Goal: Task Accomplishment & Management: Manage account settings

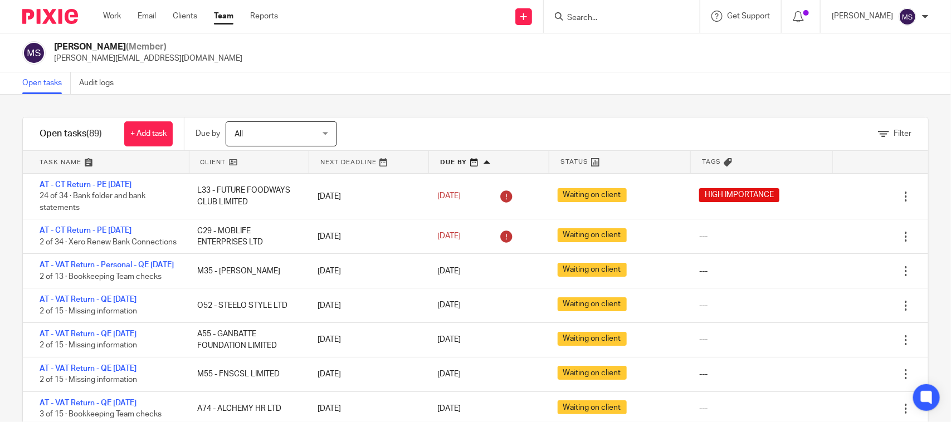
scroll to position [418, 0]
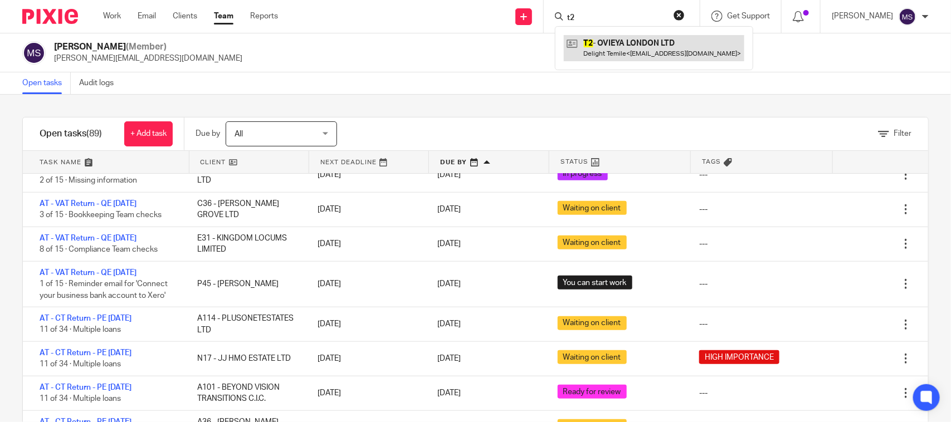
type input "t2"
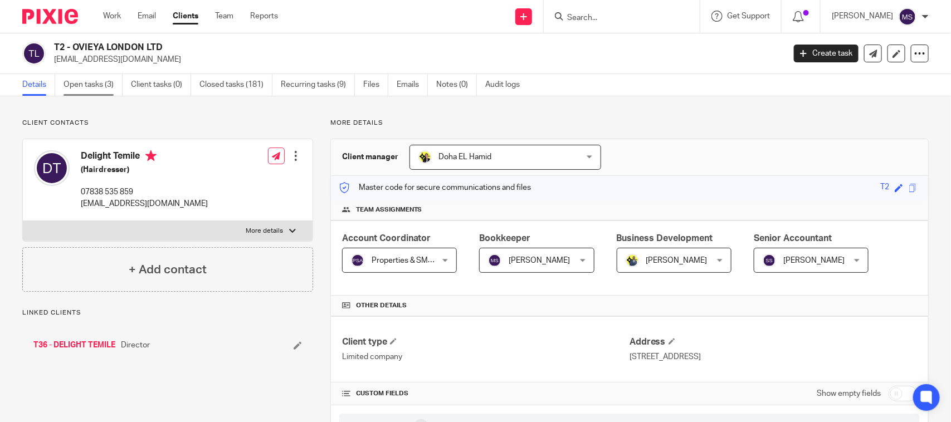
click at [88, 92] on link "Open tasks (3)" at bounding box center [93, 85] width 59 height 22
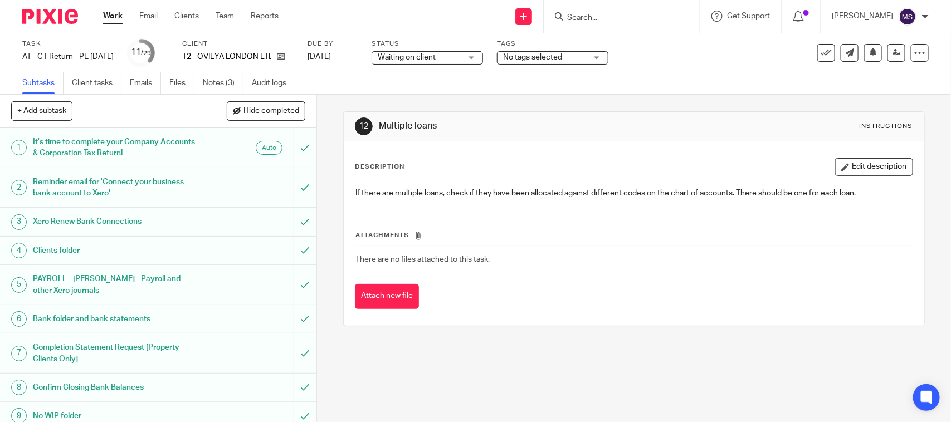
click at [464, 90] on div "Subtasks Client tasks Emails Files Notes (3) Audit logs" at bounding box center [475, 83] width 951 height 22
click at [221, 88] on link "Notes (3)" at bounding box center [223, 83] width 41 height 22
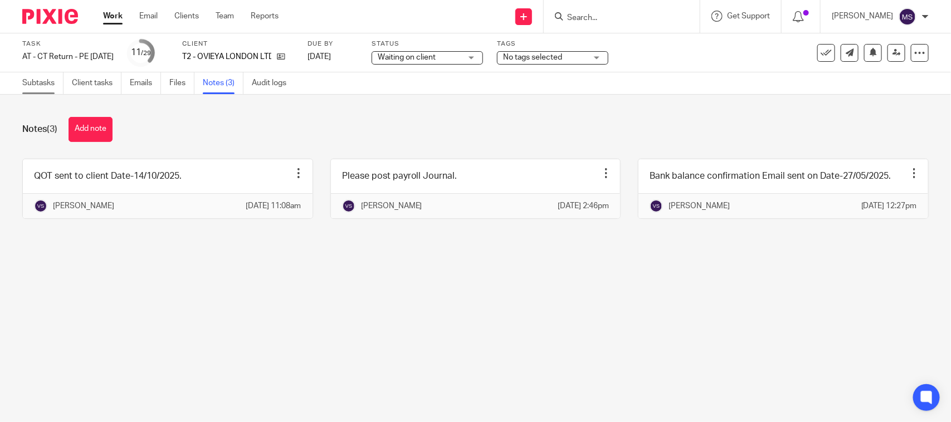
click at [41, 84] on link "Subtasks" at bounding box center [42, 83] width 41 height 22
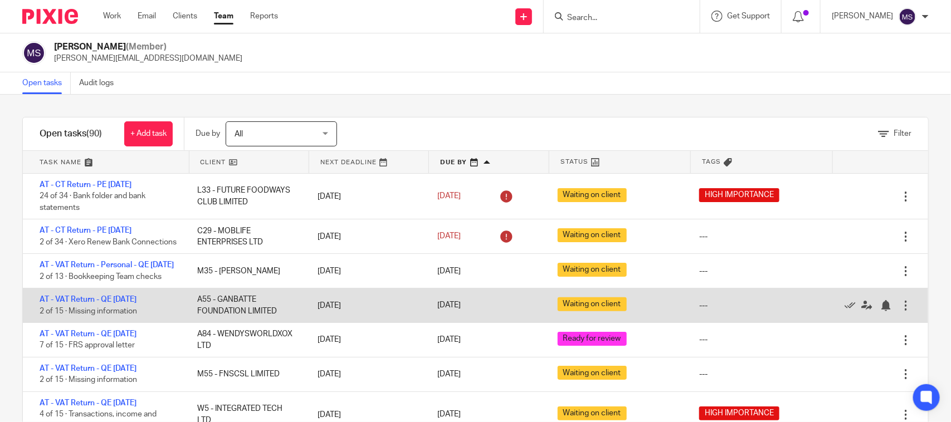
scroll to position [70, 0]
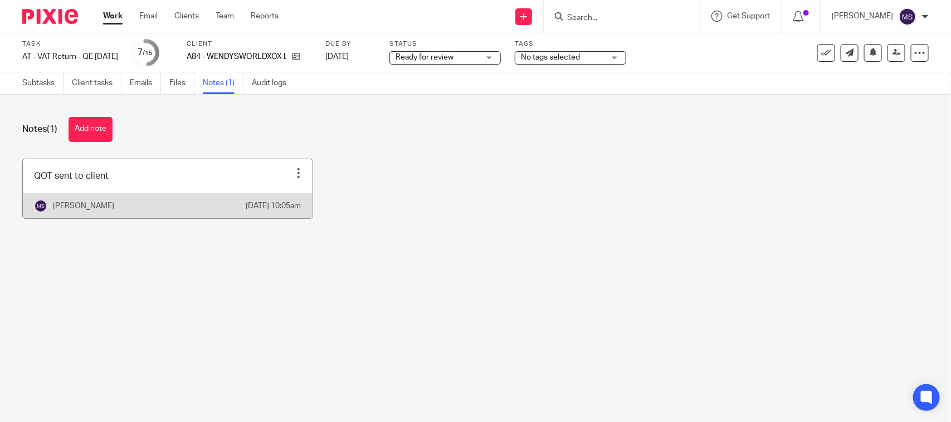
click at [89, 193] on link at bounding box center [168, 188] width 290 height 59
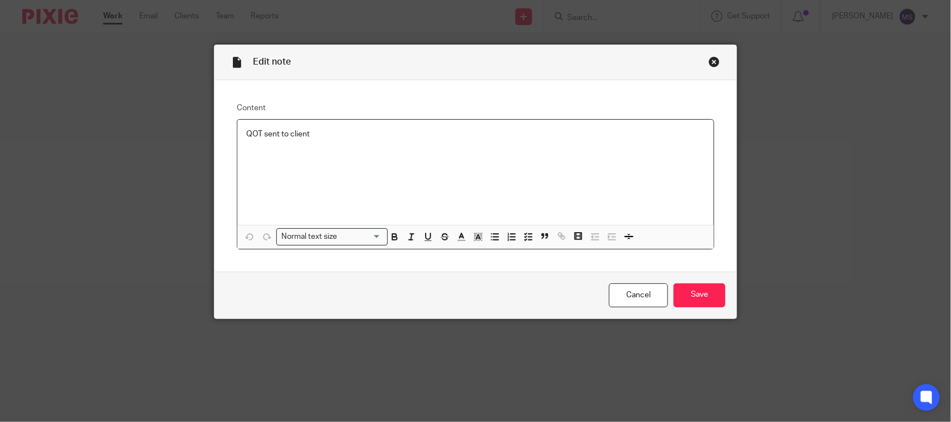
click at [709, 65] on div "Close this dialog window" at bounding box center [714, 61] width 11 height 11
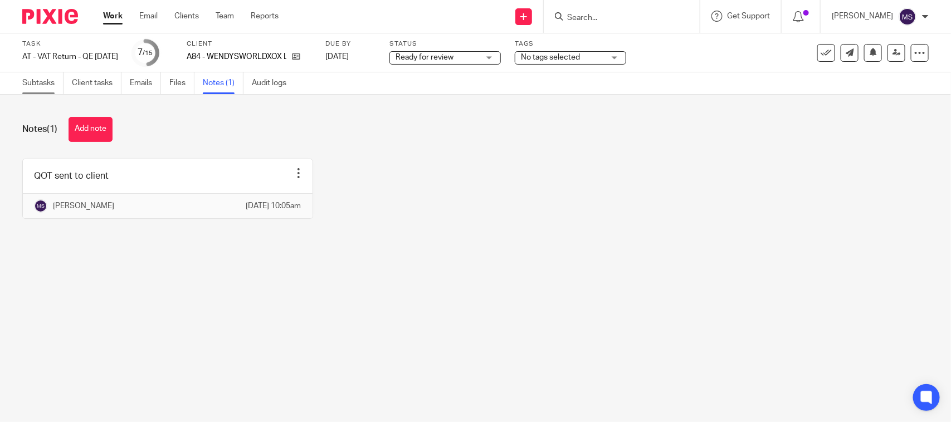
click at [31, 85] on link "Subtasks" at bounding box center [42, 83] width 41 height 22
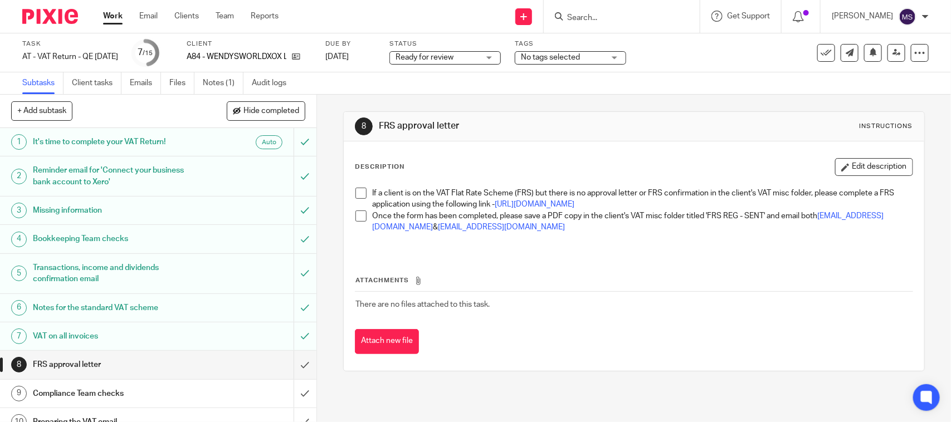
click at [360, 193] on span at bounding box center [361, 193] width 11 height 11
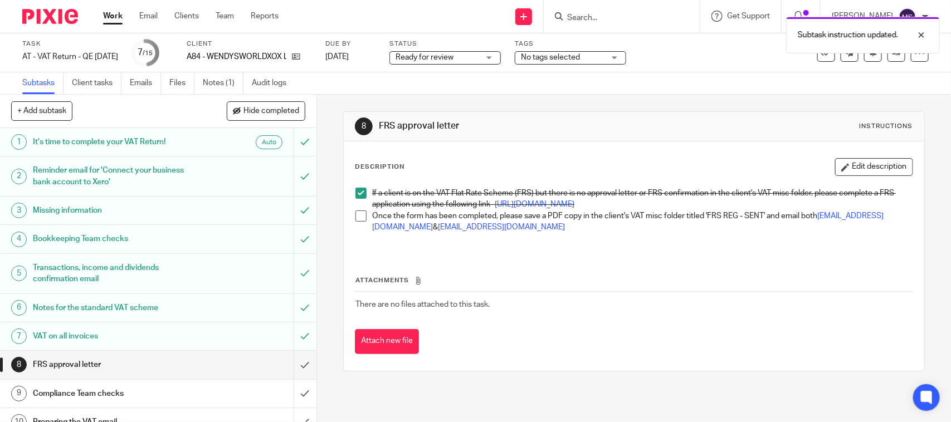
click at [356, 222] on span at bounding box center [361, 216] width 11 height 11
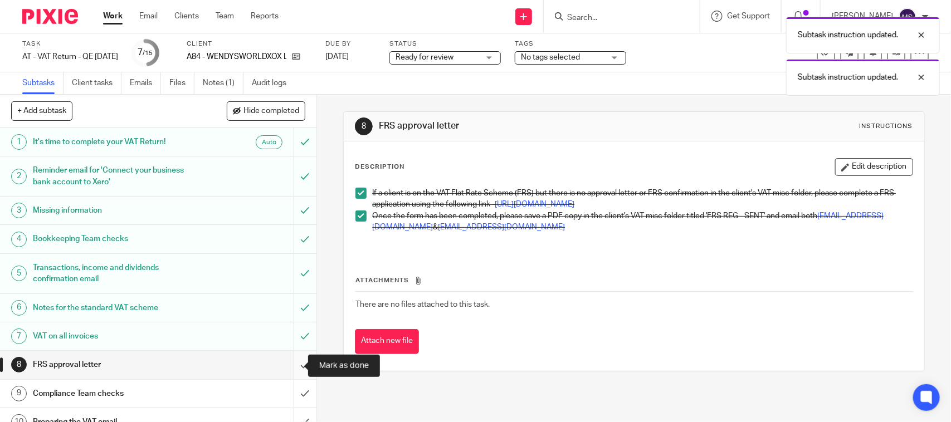
click at [294, 368] on input "submit" at bounding box center [158, 365] width 317 height 28
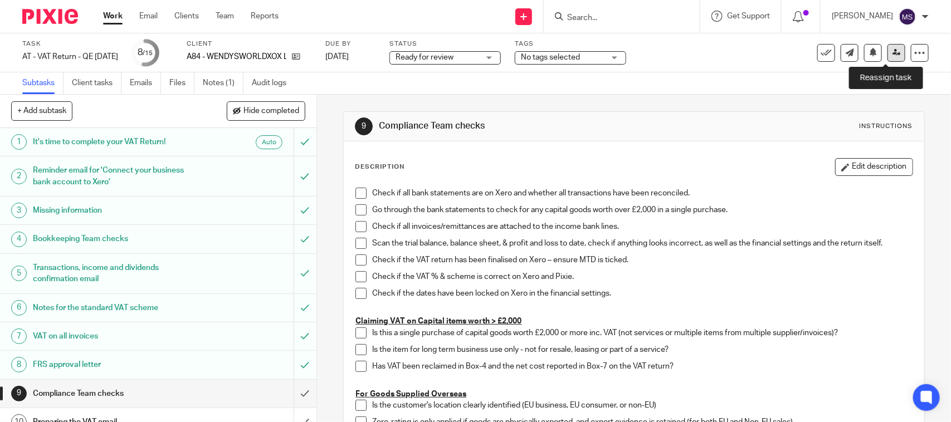
click at [893, 56] on icon at bounding box center [897, 52] width 8 height 8
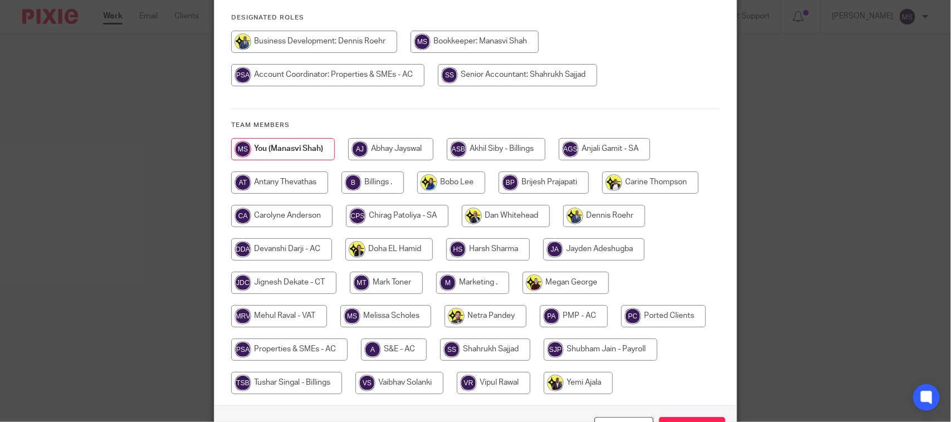
scroll to position [139, 0]
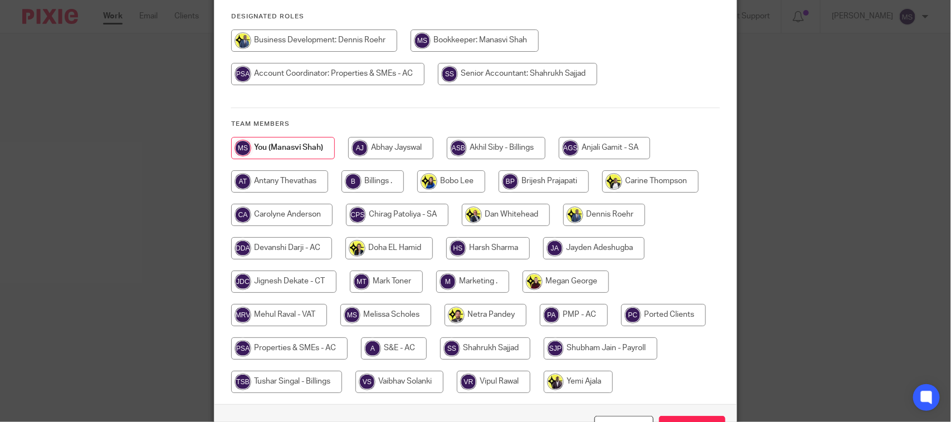
click at [276, 313] on input "radio" at bounding box center [279, 315] width 96 height 22
radio input "true"
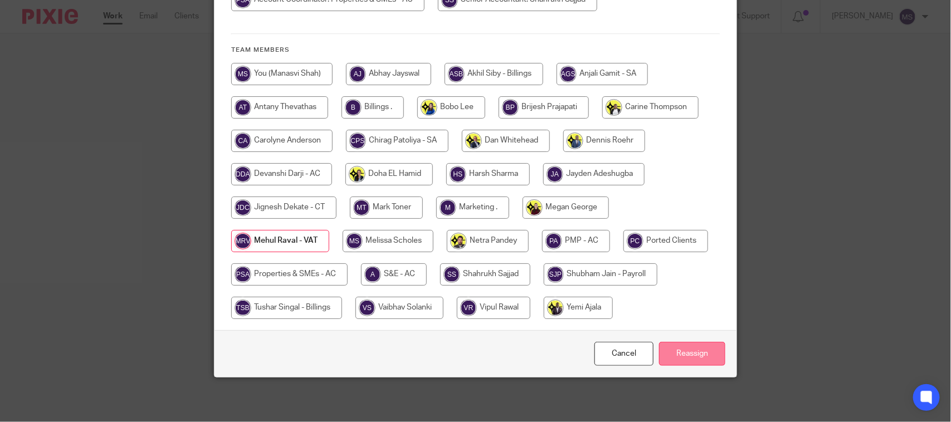
click at [688, 352] on input "Reassign" at bounding box center [692, 354] width 66 height 24
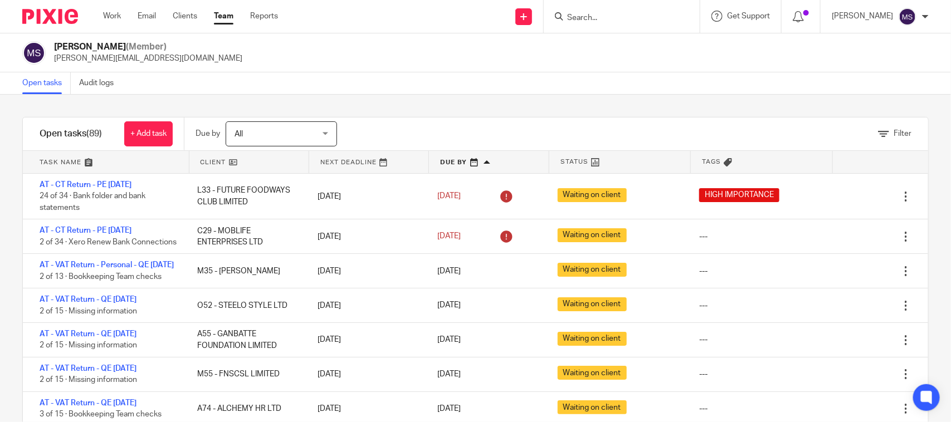
click at [425, 72] on div "Open tasks Audit logs" at bounding box center [475, 83] width 951 height 22
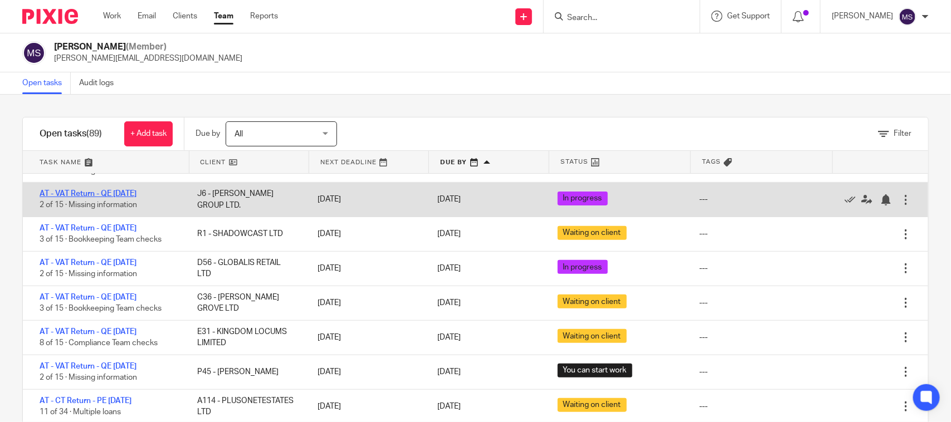
scroll to position [348, 0]
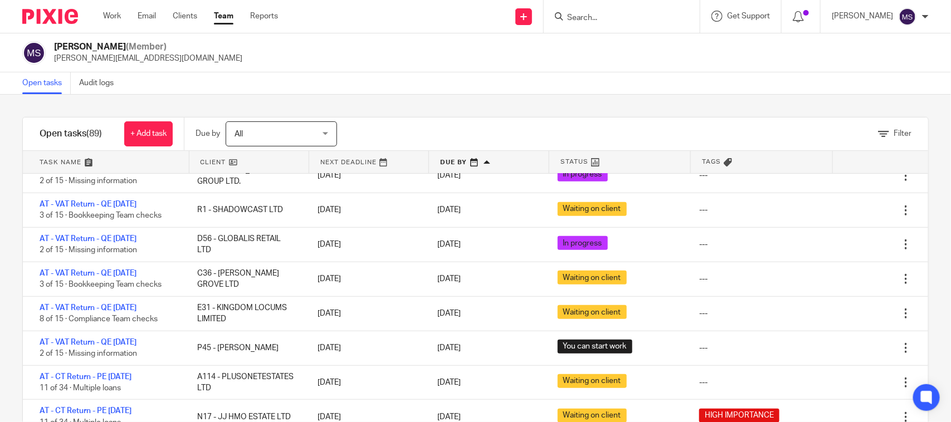
click at [586, 54] on div "Manasvi Shah (Member) manasvi@confiancebizsol.in" at bounding box center [475, 52] width 907 height 23
click at [472, 81] on div "Open tasks Audit logs" at bounding box center [475, 83] width 951 height 22
click at [465, 105] on div "Filter tasks Only show tasks matching all of these conditions 1 Client name Is …" at bounding box center [475, 259] width 951 height 328
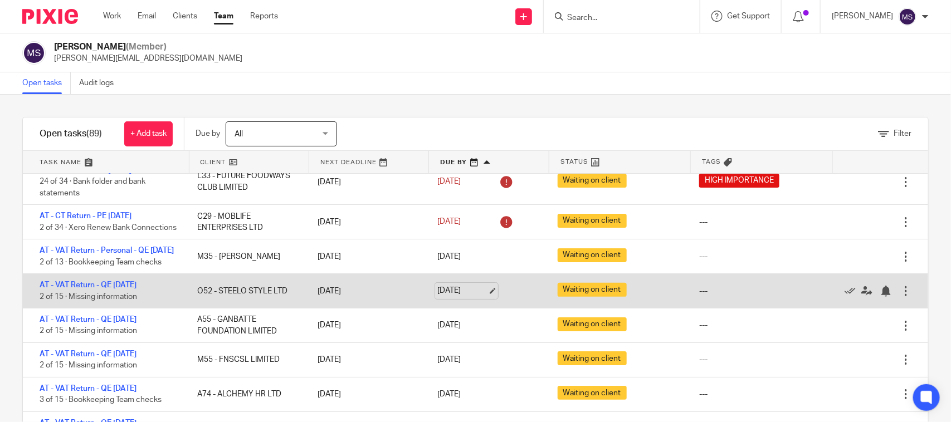
scroll to position [0, 0]
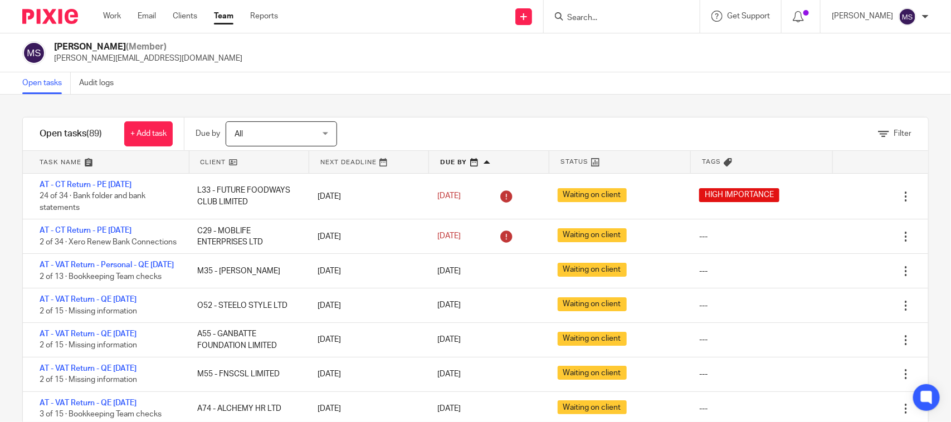
click at [521, 82] on div "Open tasks Audit logs" at bounding box center [475, 83] width 951 height 22
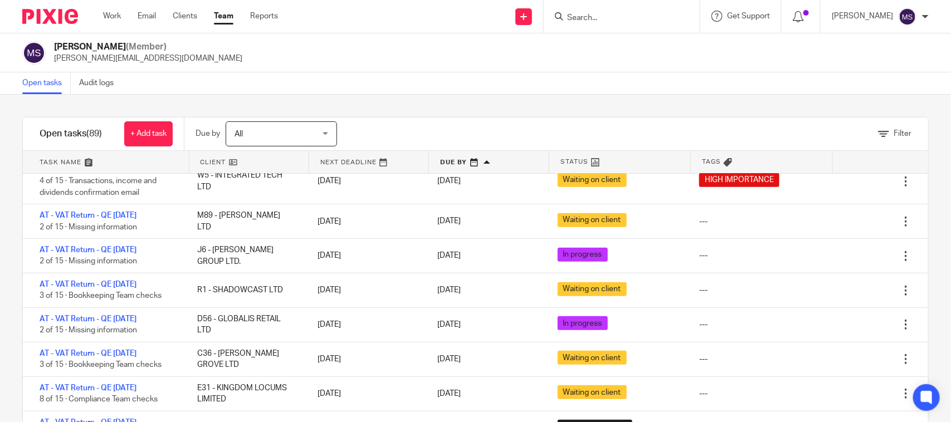
scroll to position [348, 0]
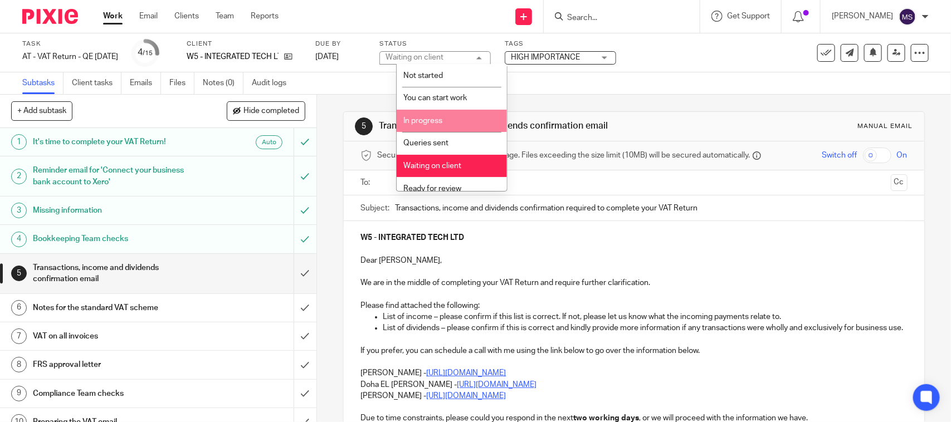
click at [449, 111] on li "In progress" at bounding box center [452, 121] width 110 height 23
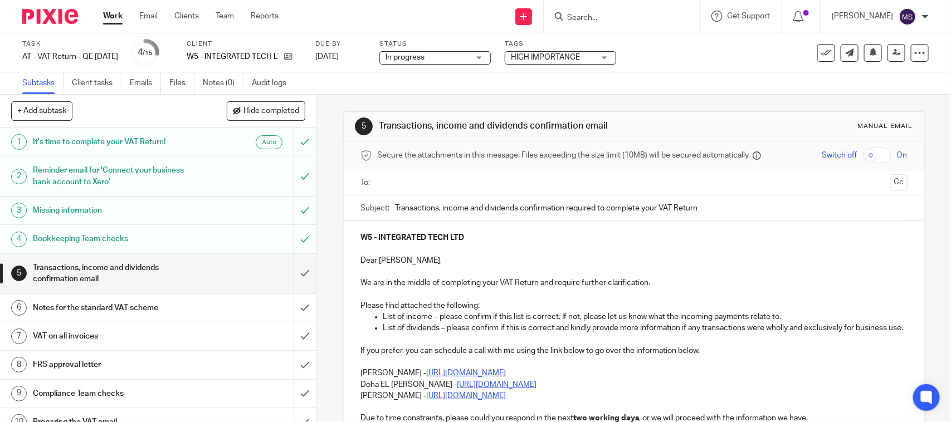
click at [459, 88] on div "Subtasks Client tasks Emails Files Notes (0) Audit logs" at bounding box center [475, 83] width 951 height 22
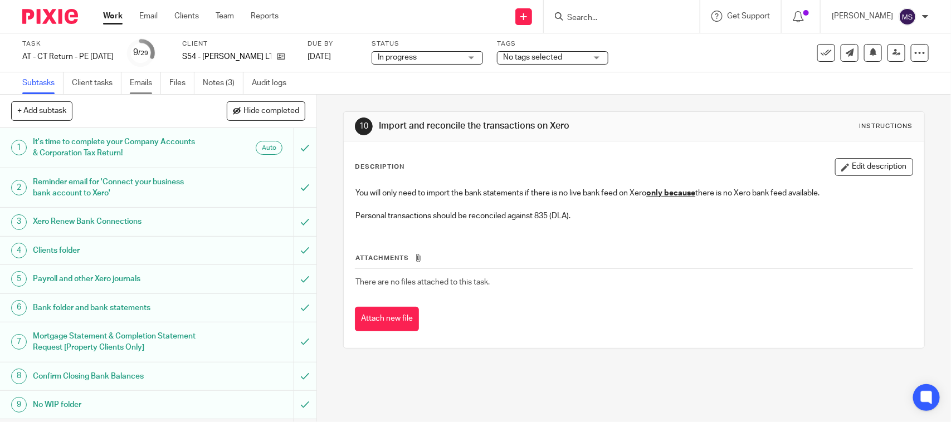
click at [148, 77] on link "Emails" at bounding box center [145, 83] width 31 height 22
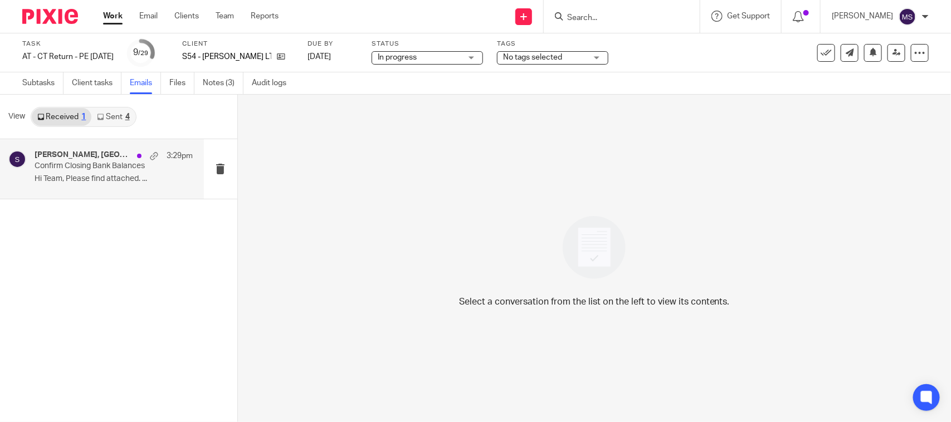
click at [85, 173] on div "Jeffrey Simmons, Starbridge 3:29pm Confirm Closing Bank Balances Hi Team, Pleas…" at bounding box center [114, 168] width 158 height 37
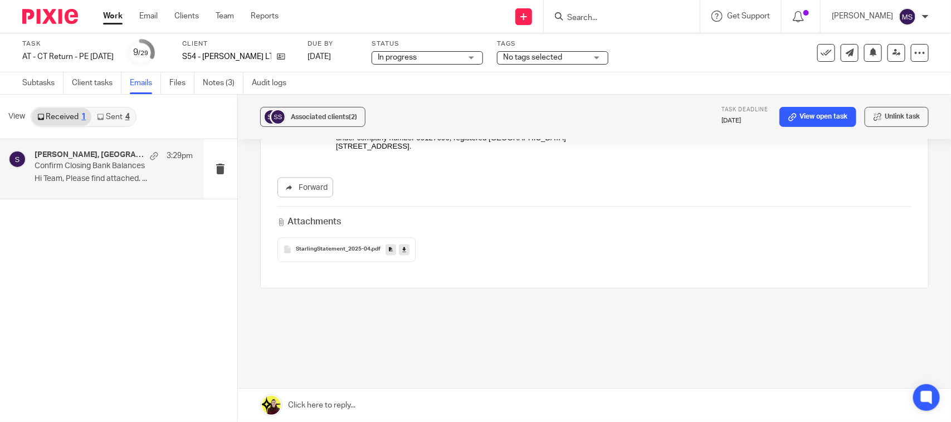
scroll to position [848, 0]
click at [402, 249] on icon at bounding box center [404, 248] width 4 height 8
drag, startPoint x: 29, startPoint y: 76, endPoint x: 35, endPoint y: 79, distance: 6.7
click at [29, 76] on link "Subtasks" at bounding box center [42, 83] width 41 height 22
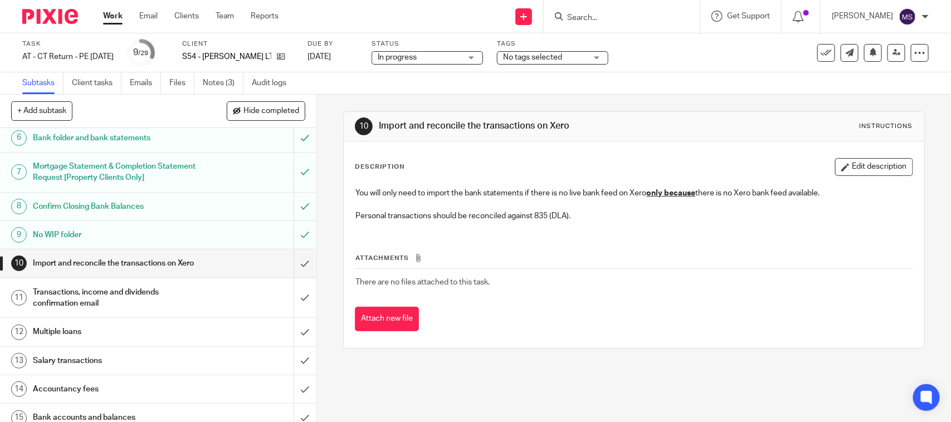
scroll to position [139, 0]
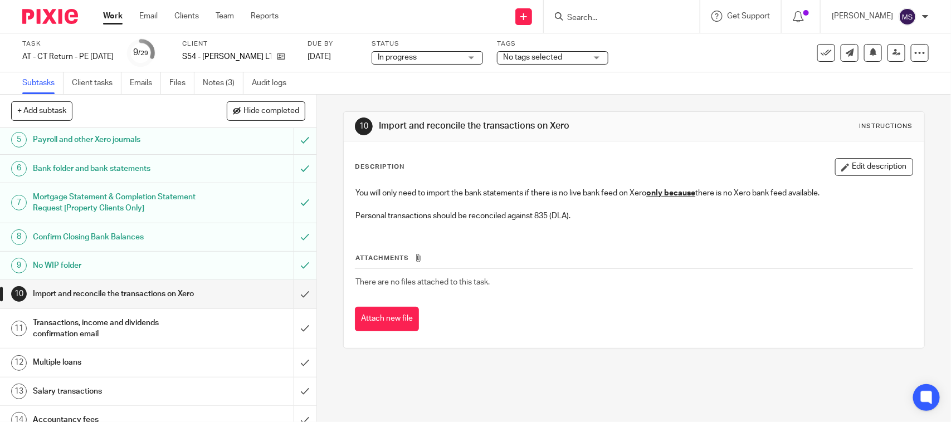
click at [474, 103] on div "10 Import and reconcile the transactions on Xero Instructions Description Edit …" at bounding box center [633, 230] width 581 height 271
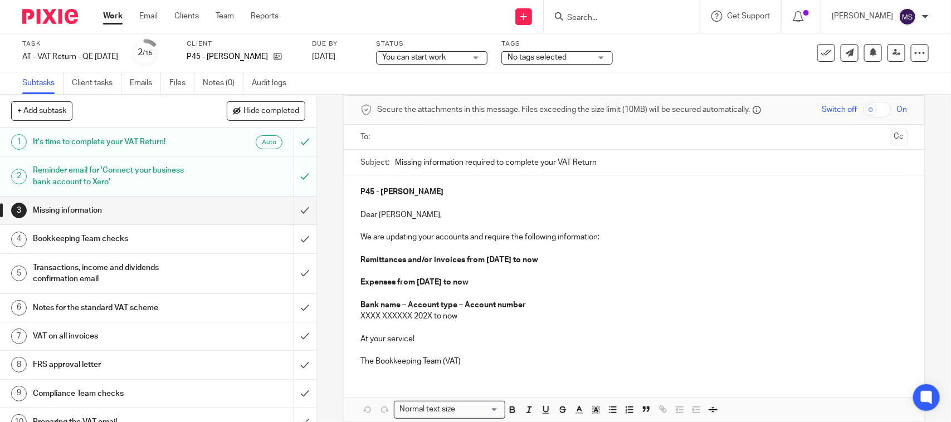
scroll to position [70, 0]
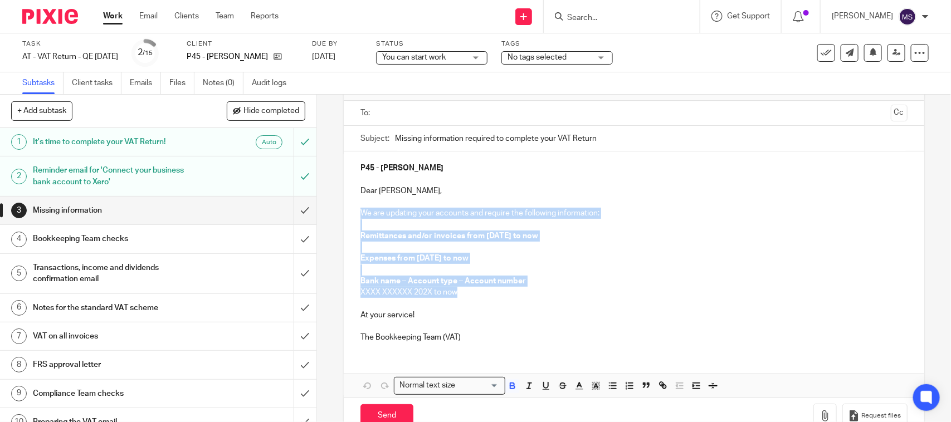
drag, startPoint x: 464, startPoint y: 295, endPoint x: 323, endPoint y: 212, distance: 163.7
click at [323, 212] on div "3 Missing information Manual email Secure the attachments in this message. File…" at bounding box center [634, 259] width 634 height 328
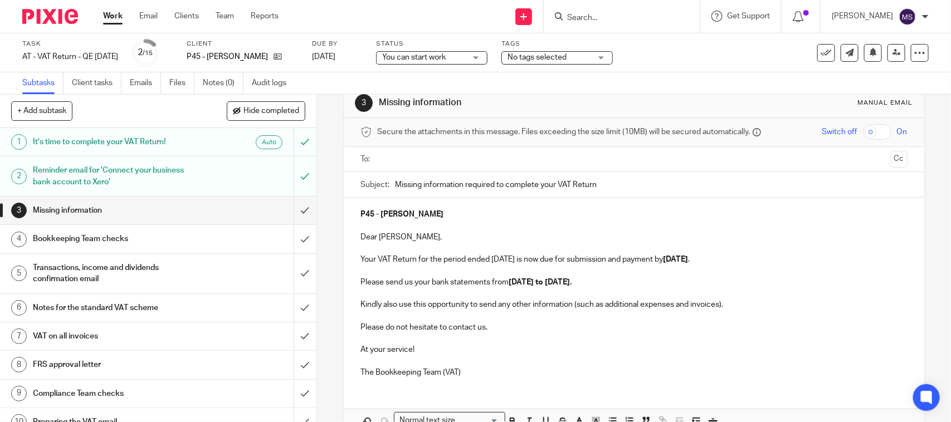
scroll to position [0, 0]
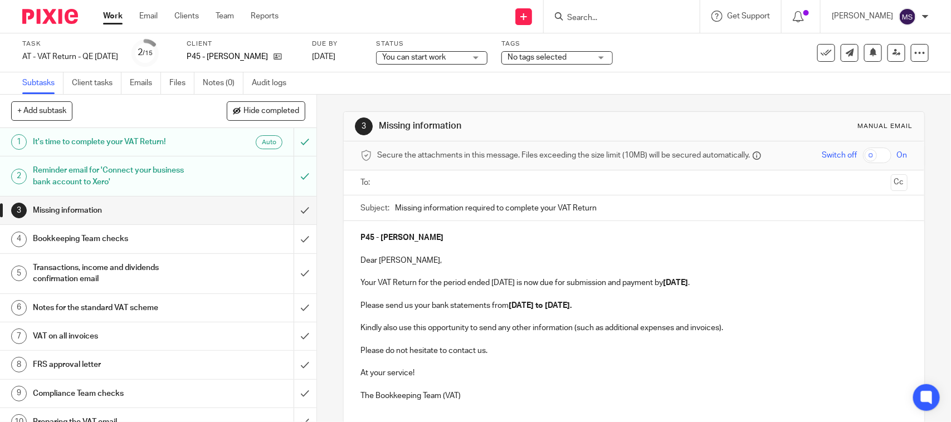
click at [381, 180] on input "text" at bounding box center [633, 183] width 505 height 13
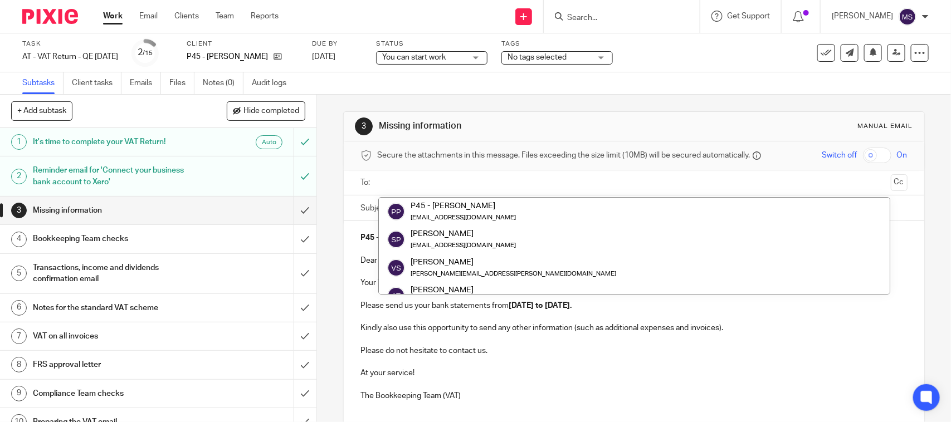
paste input "primaqualitashealth@gmail.com"
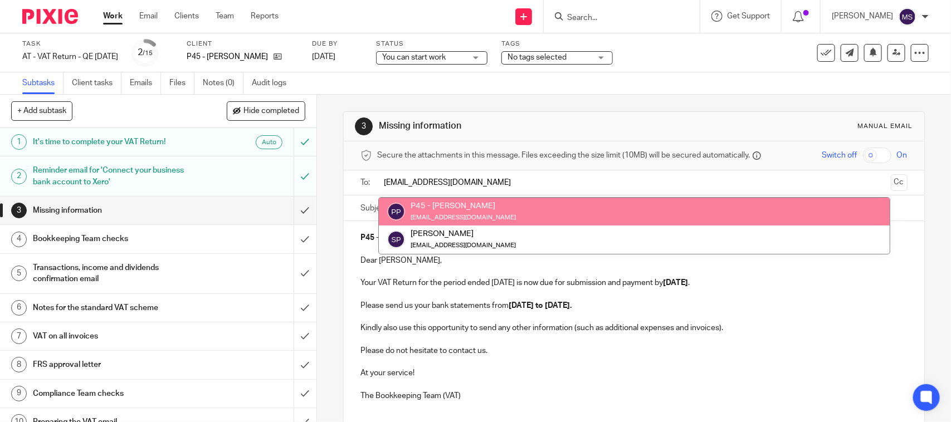
type input "primaqualitashealth@gmail.com"
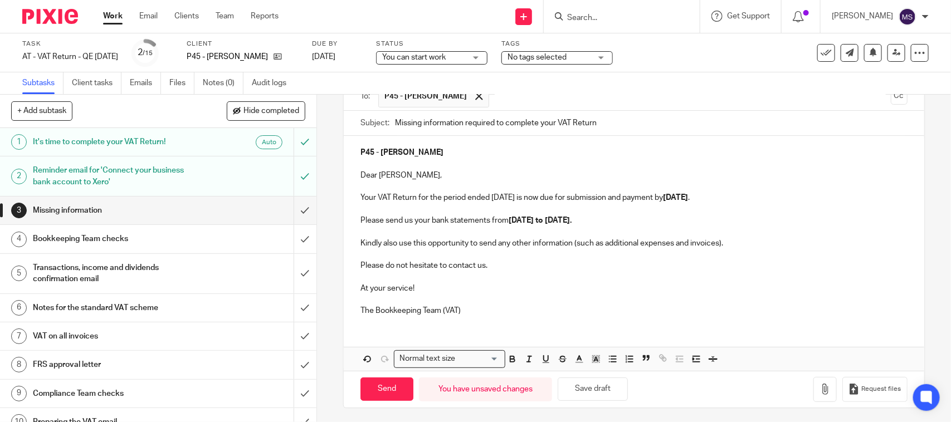
scroll to position [92, 0]
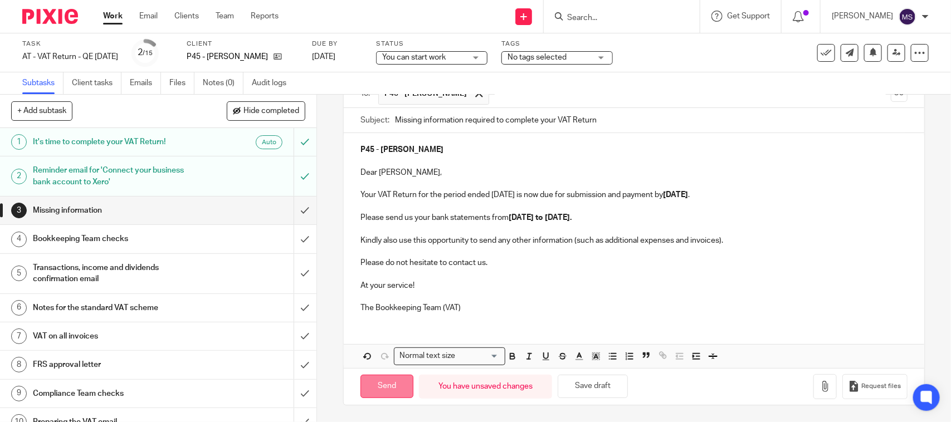
click at [386, 382] on input "Send" at bounding box center [387, 387] width 53 height 24
type input "Sent"
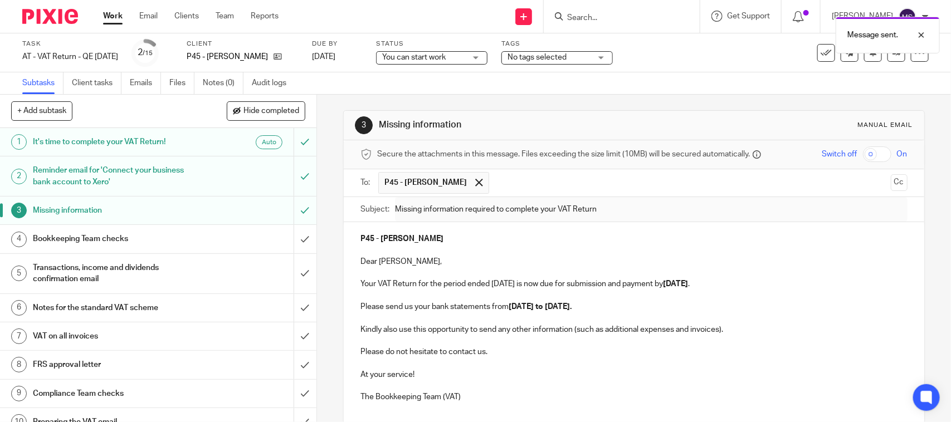
scroll to position [0, 0]
click at [488, 60] on div "You can start work You can start work" at bounding box center [431, 57] width 111 height 13
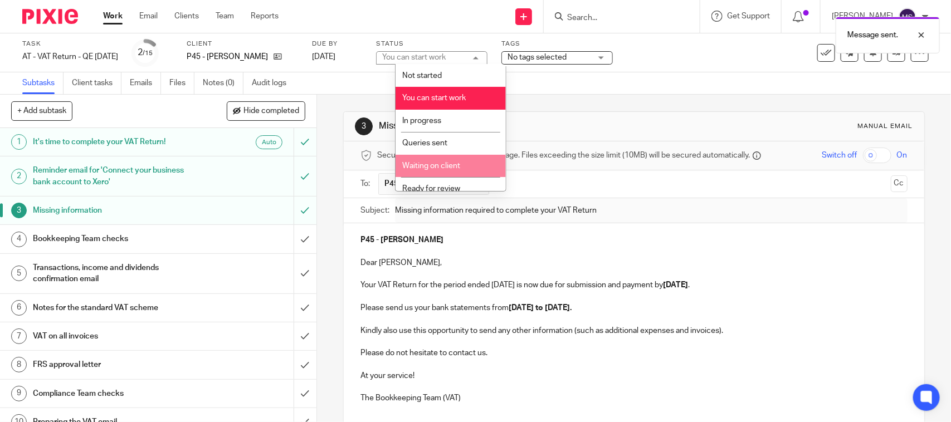
click at [439, 160] on li "Waiting on client" at bounding box center [451, 166] width 110 height 23
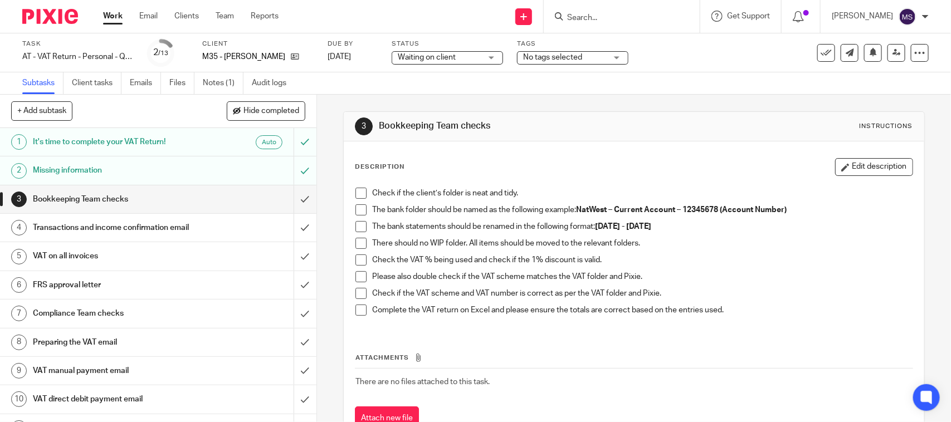
click at [89, 166] on h1 "Missing information" at bounding box center [116, 170] width 167 height 17
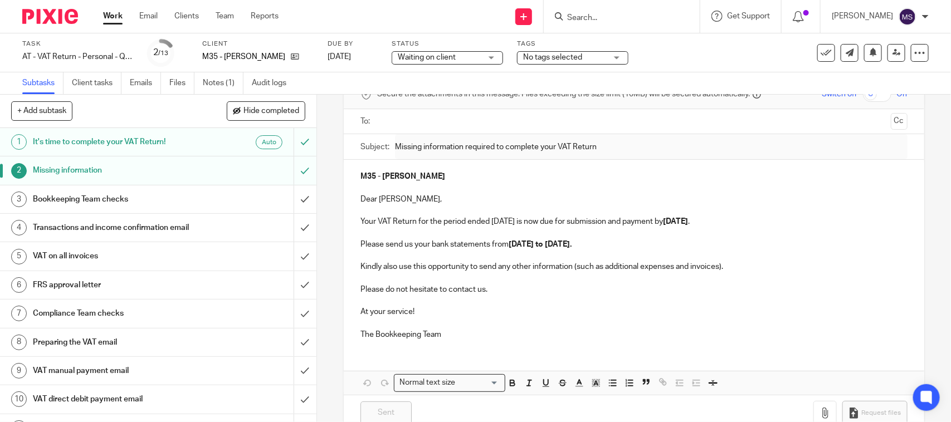
scroll to position [70, 0]
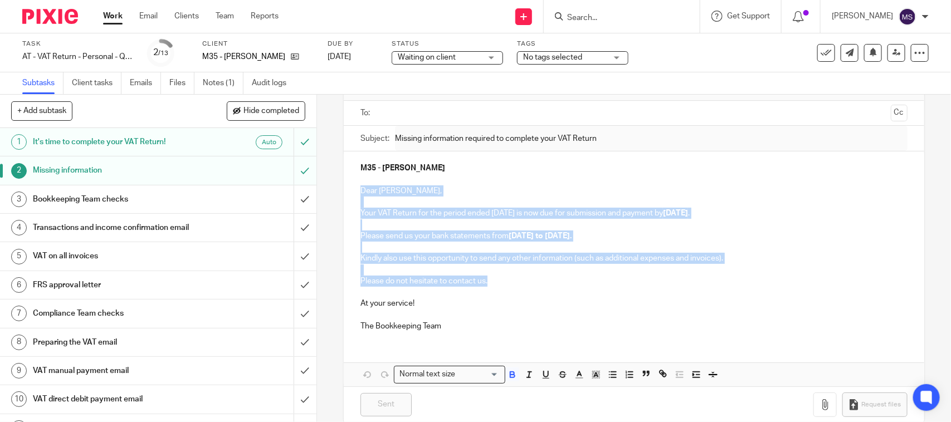
drag, startPoint x: 494, startPoint y: 282, endPoint x: 358, endPoint y: 191, distance: 163.9
click at [358, 191] on div "M35 - [PERSON_NAME] Dear [PERSON_NAME], Your VAT Return for the period ended [D…" at bounding box center [634, 246] width 580 height 189
copy div "Dear [PERSON_NAME], Your VAT Return for the period ended [DATE] is now due for …"
click at [421, 231] on p "Please send us your bank statements from [DATE] to [DATE]." at bounding box center [634, 236] width 547 height 11
drag, startPoint x: 358, startPoint y: 209, endPoint x: 489, endPoint y: 281, distance: 149.7
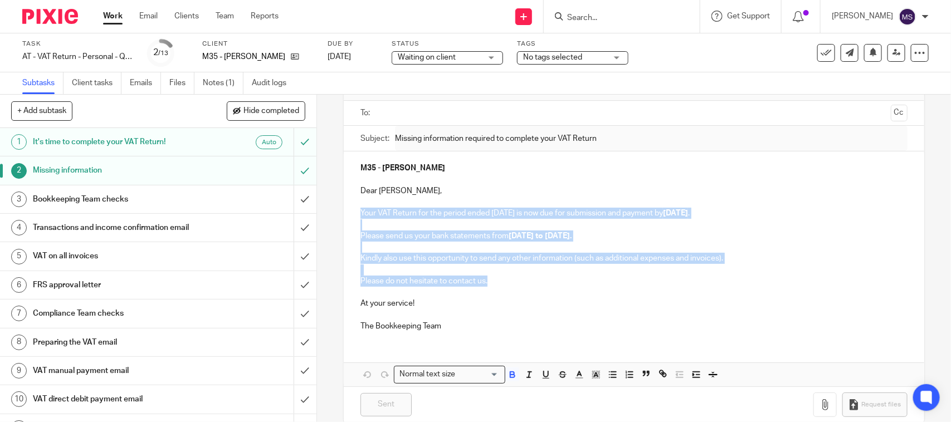
click at [489, 281] on div "M35 - RICHARD MACDONALD Dear Richard, Your VAT Return for the period ended 30th…" at bounding box center [634, 246] width 580 height 189
copy div "Your VAT Return for the period ended 30th September 2025 is now due for submiss…"
click at [146, 84] on link "Emails" at bounding box center [145, 83] width 31 height 22
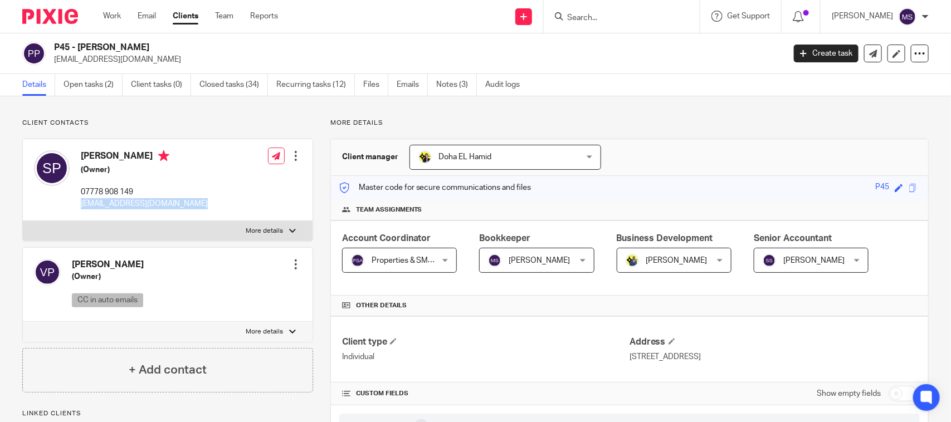
drag, startPoint x: 79, startPoint y: 202, endPoint x: 249, endPoint y: 199, distance: 170.0
click at [249, 199] on div "[PERSON_NAME] (Owner) 07778 908 149 [EMAIL_ADDRESS][DOMAIN_NAME] Edit contact C…" at bounding box center [168, 180] width 290 height 82
copy div "[EMAIL_ADDRESS][DOMAIN_NAME]"
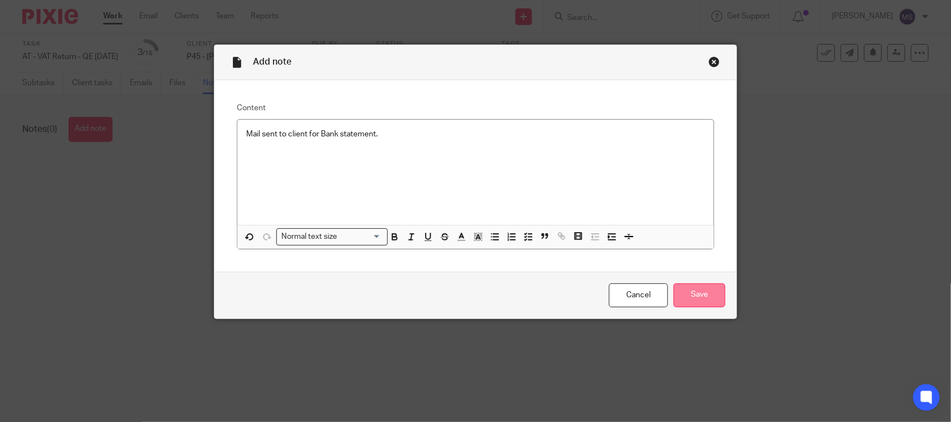
click at [691, 294] on input "Save" at bounding box center [700, 296] width 52 height 24
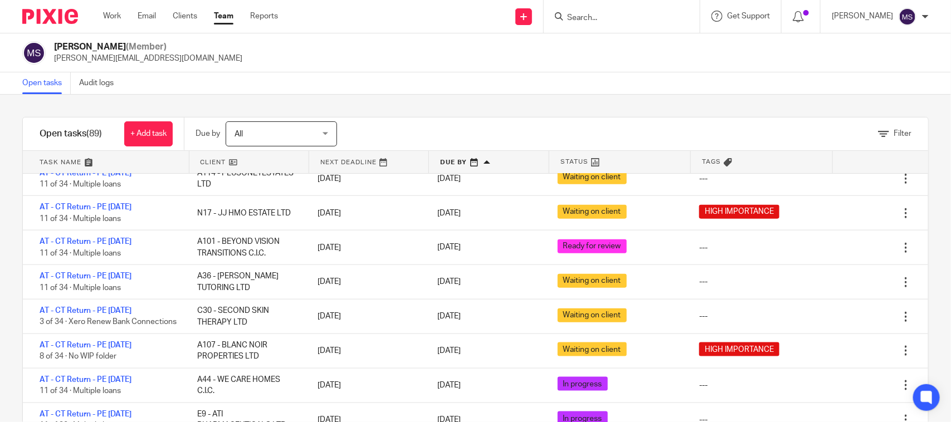
scroll to position [557, 0]
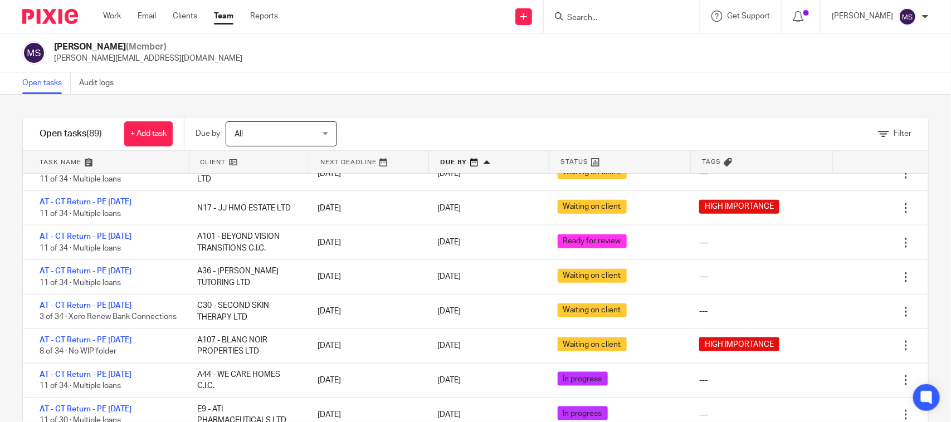
click at [695, 60] on div "Manasvi Shah (Member) manasvi@confiancebizsol.in" at bounding box center [475, 52] width 907 height 23
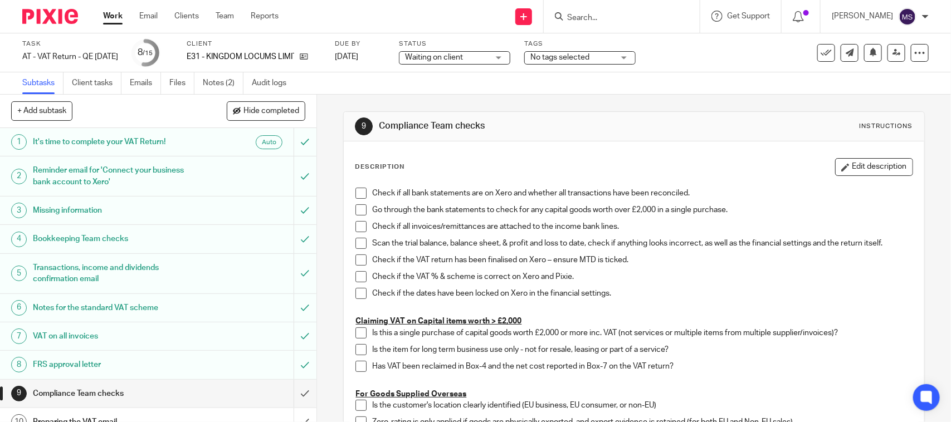
click at [488, 53] on span "Waiting on client" at bounding box center [447, 58] width 84 height 12
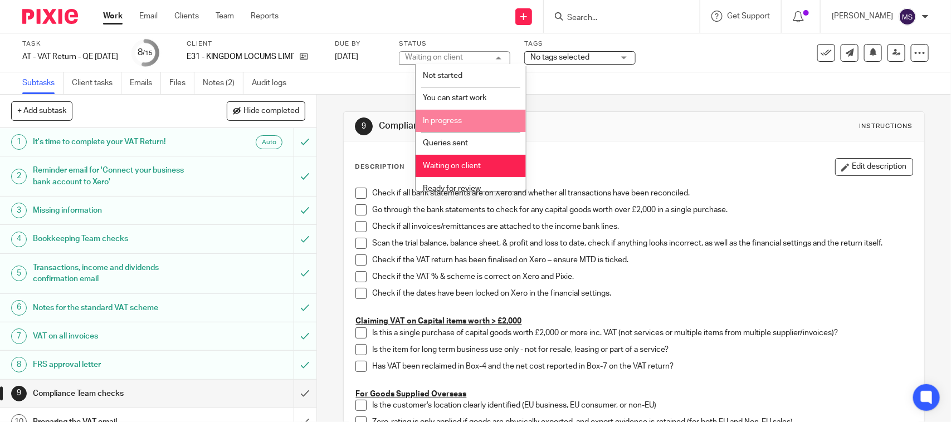
click at [496, 115] on li "In progress" at bounding box center [471, 121] width 110 height 23
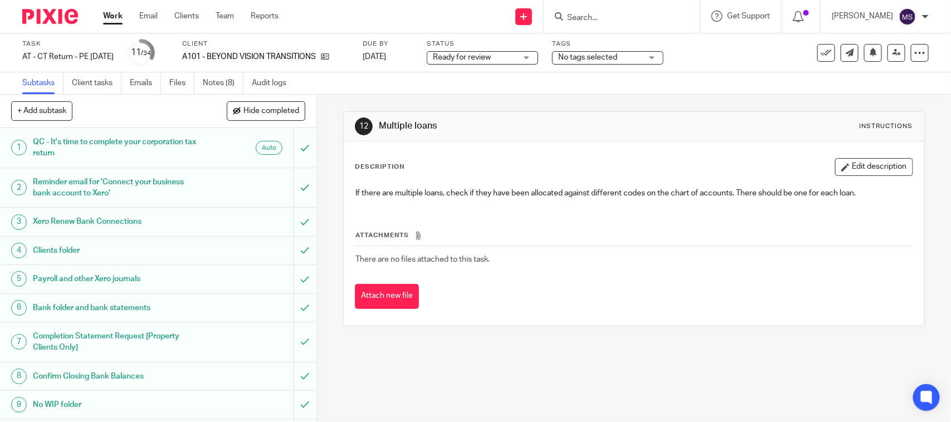
scroll to position [209, 0]
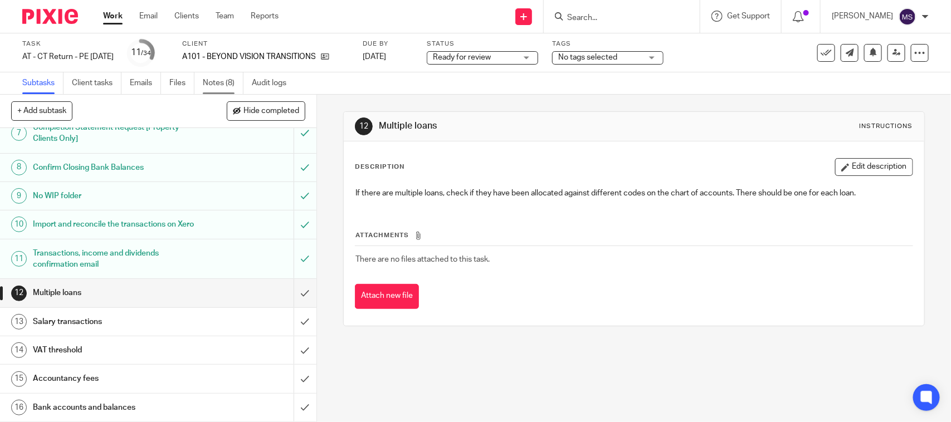
click at [223, 81] on link "Notes (8)" at bounding box center [223, 83] width 41 height 22
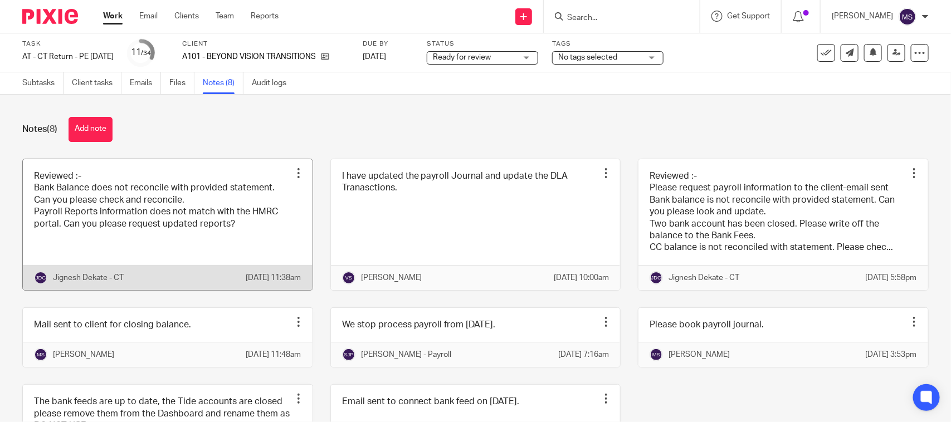
click at [232, 205] on link at bounding box center [168, 224] width 290 height 131
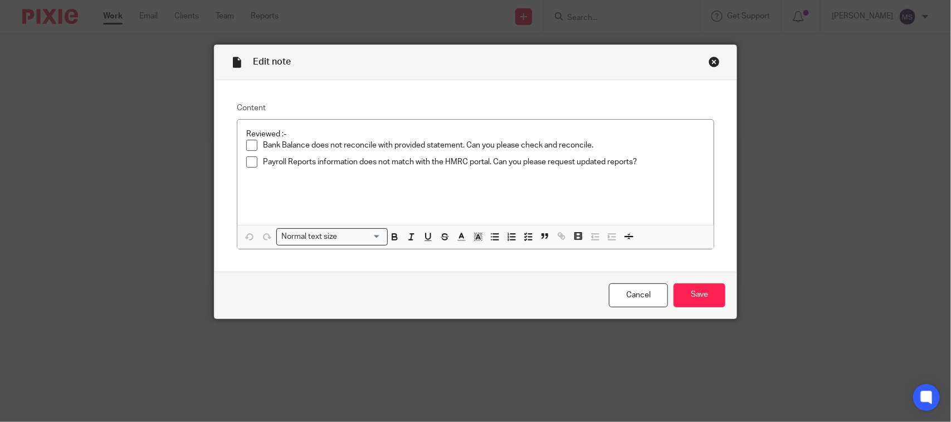
click at [709, 63] on div "Close this dialog window" at bounding box center [714, 61] width 11 height 11
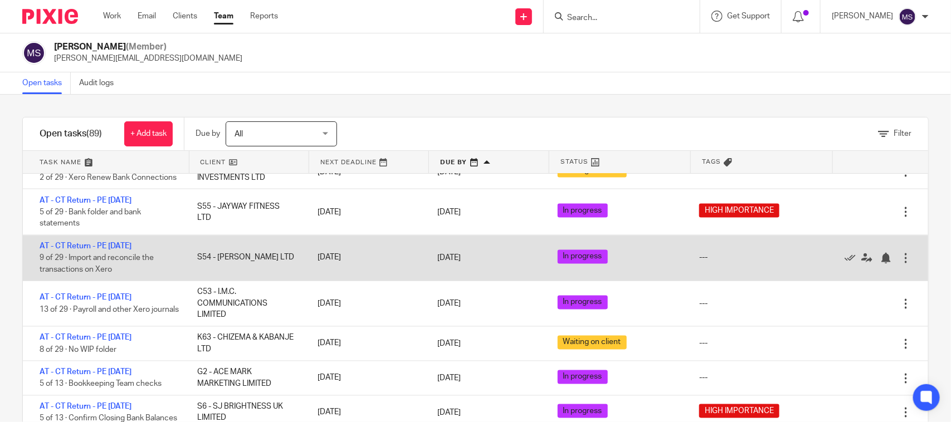
scroll to position [906, 0]
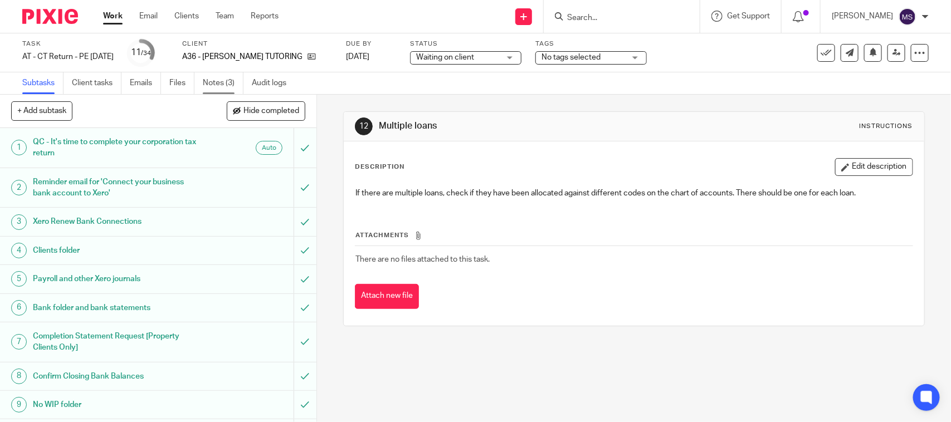
click at [216, 82] on link "Notes (3)" at bounding box center [223, 83] width 41 height 22
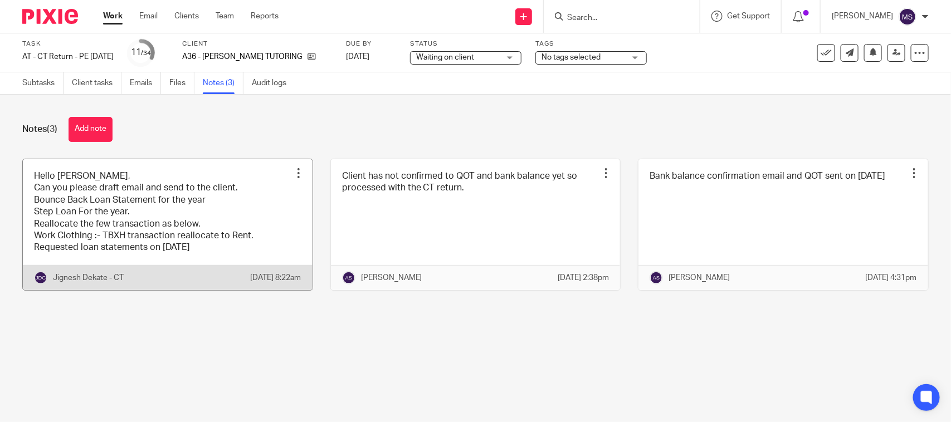
click at [137, 235] on link at bounding box center [168, 224] width 290 height 131
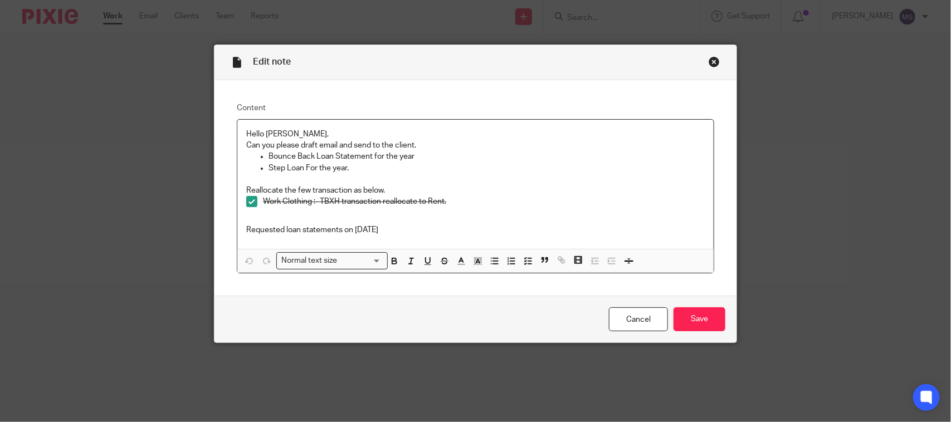
click at [711, 60] on div "Close this dialog window" at bounding box center [714, 61] width 11 height 11
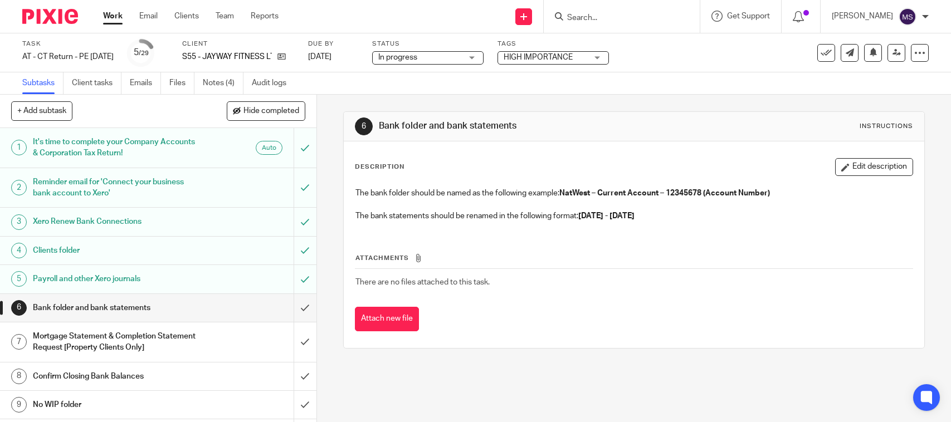
click at [219, 79] on link "Notes (4)" at bounding box center [223, 83] width 41 height 22
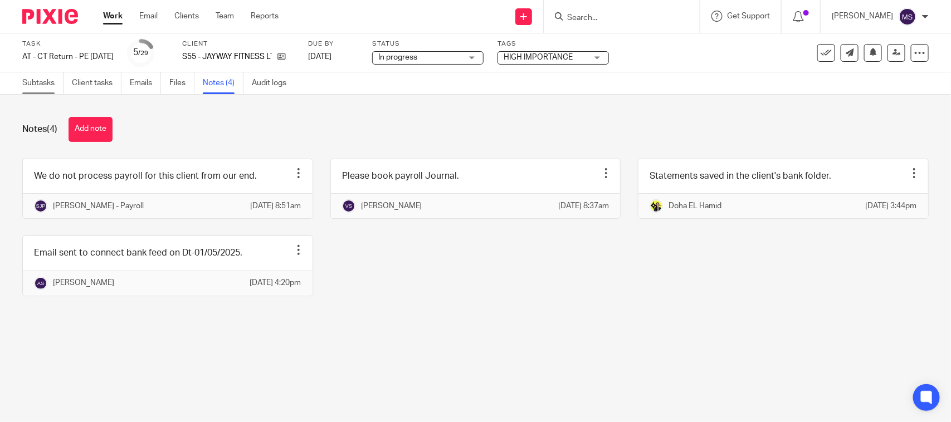
click at [40, 90] on link "Subtasks" at bounding box center [42, 83] width 41 height 22
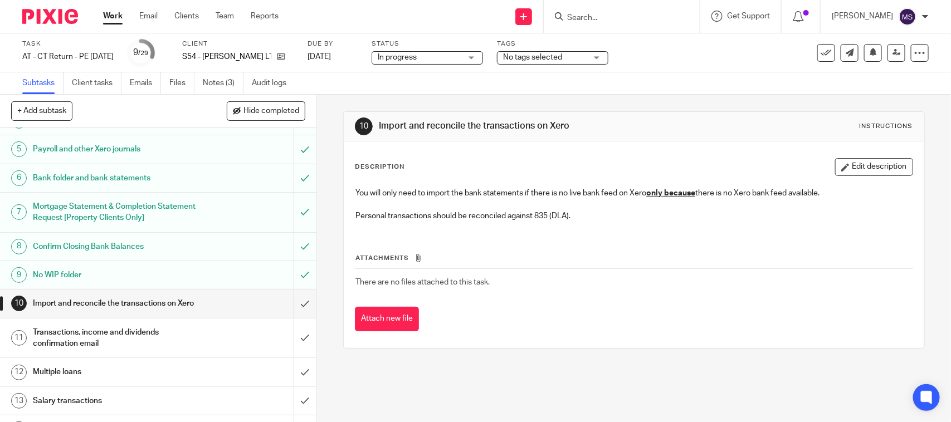
scroll to position [139, 0]
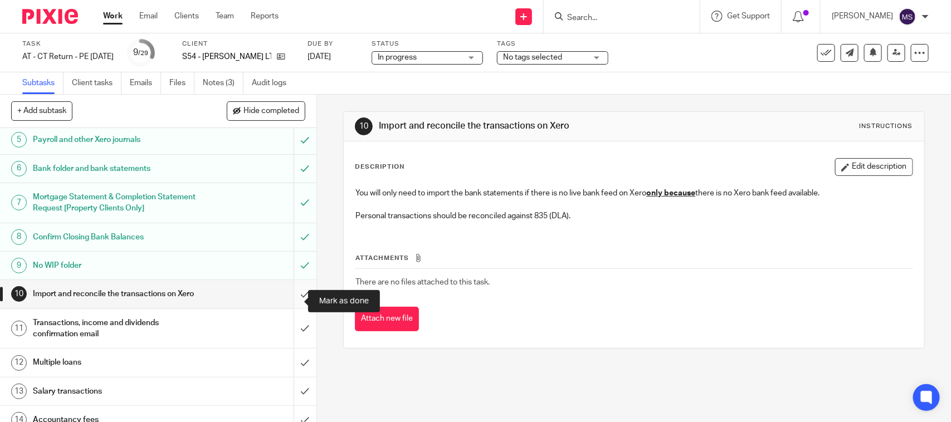
click at [289, 299] on input "submit" at bounding box center [158, 294] width 317 height 28
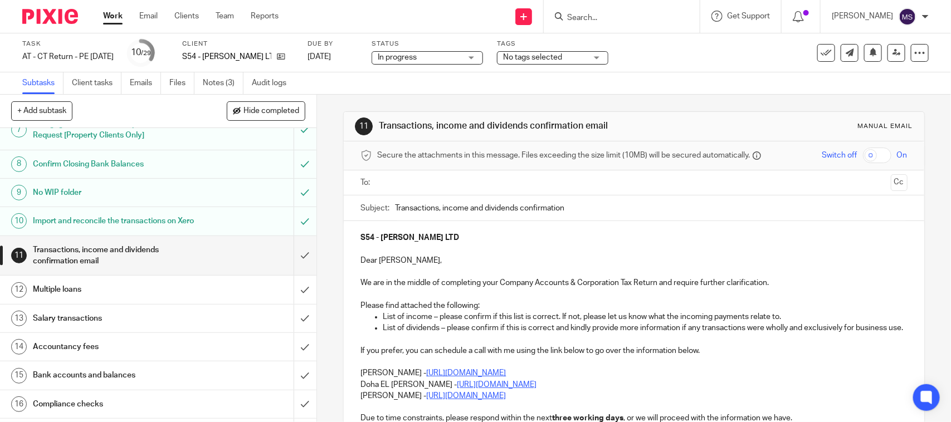
scroll to position [209, 0]
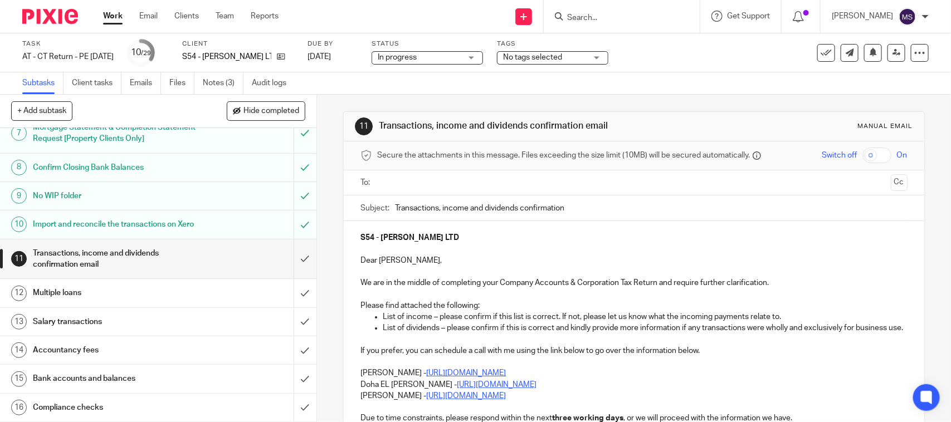
click at [400, 98] on div "11 Transactions, income and dividends confirmation email Manual email Secure th…" at bounding box center [633, 336] width 581 height 483
click at [290, 266] on input "submit" at bounding box center [158, 260] width 317 height 40
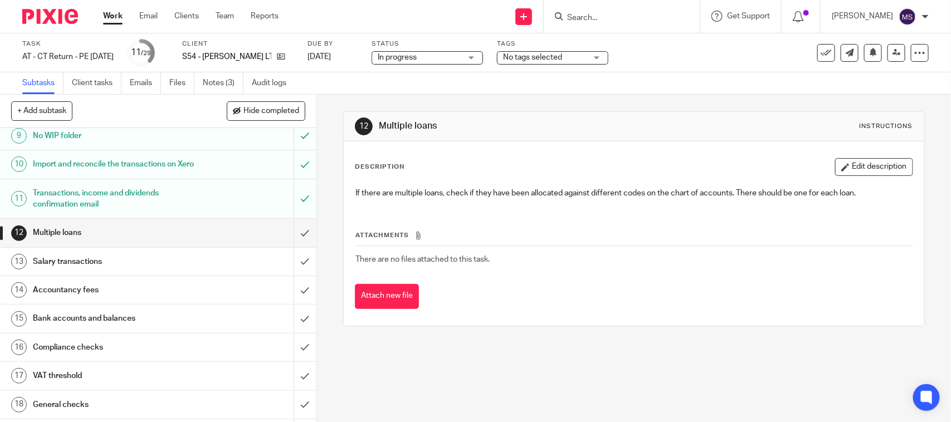
scroll to position [259, 0]
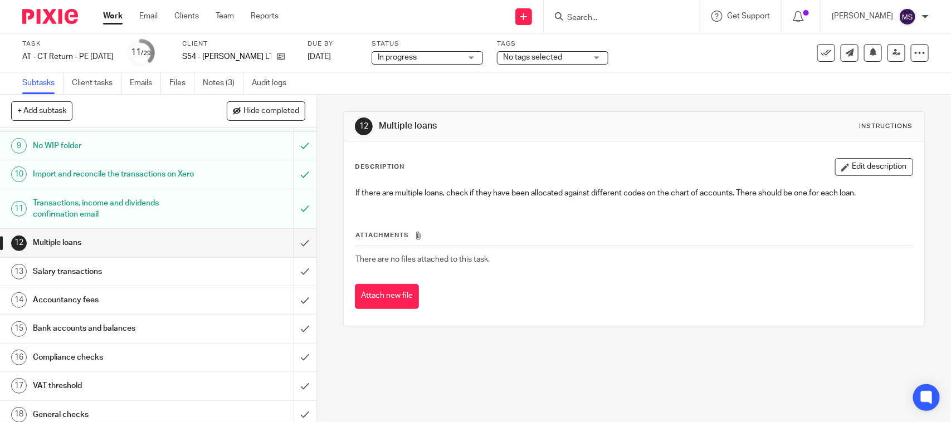
click at [461, 57] on span "In progress" at bounding box center [420, 58] width 84 height 12
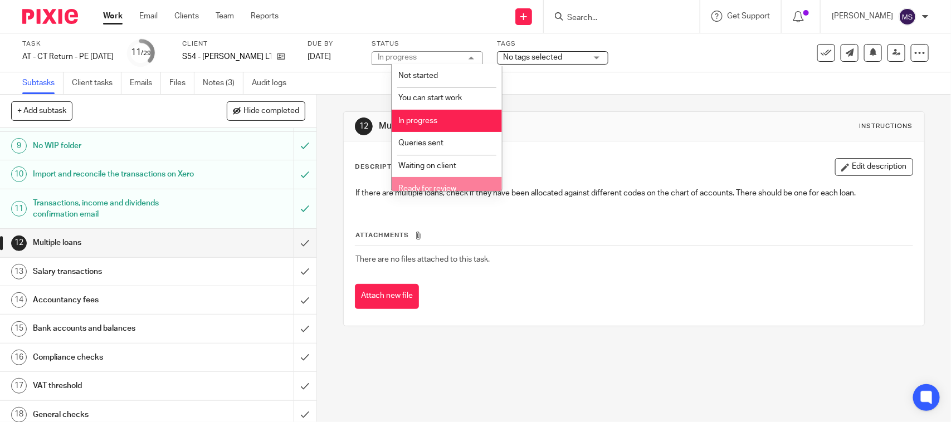
click at [446, 182] on li "Ready for review" at bounding box center [447, 188] width 110 height 23
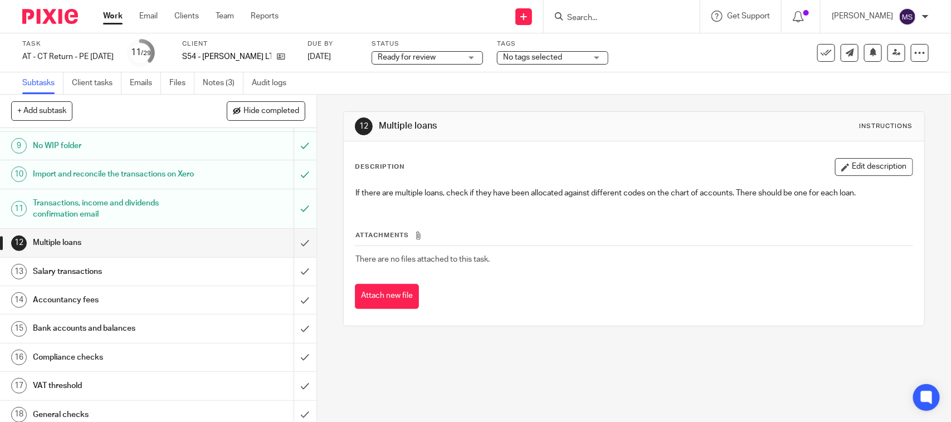
click at [564, 96] on div "12 Multiple loans Instructions Description Edit description If there are multip…" at bounding box center [633, 219] width 581 height 249
click at [893, 54] on icon at bounding box center [897, 52] width 8 height 8
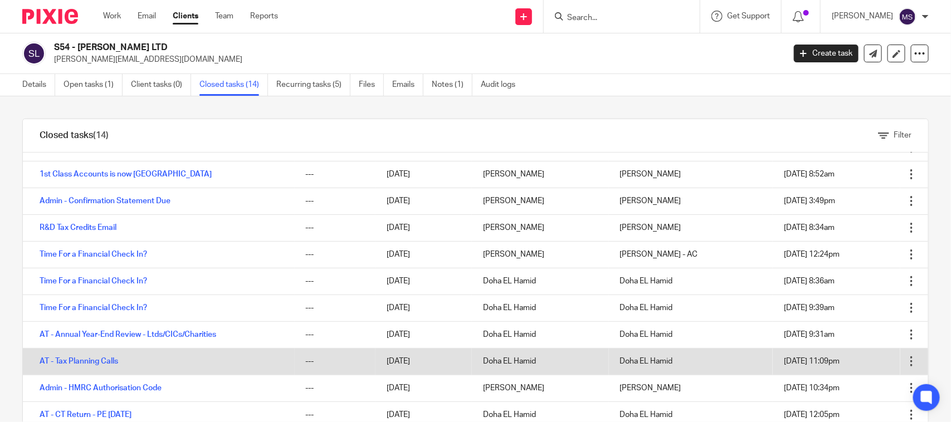
scroll to position [28, 0]
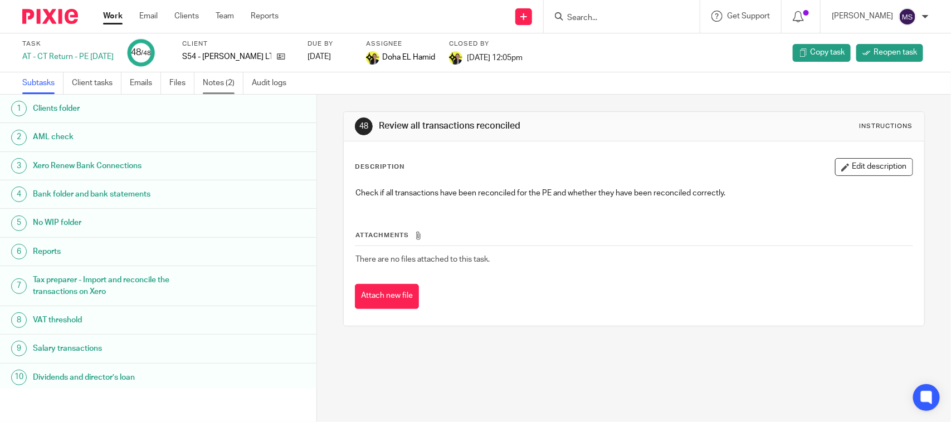
click at [213, 89] on link "Notes (2)" at bounding box center [223, 83] width 41 height 22
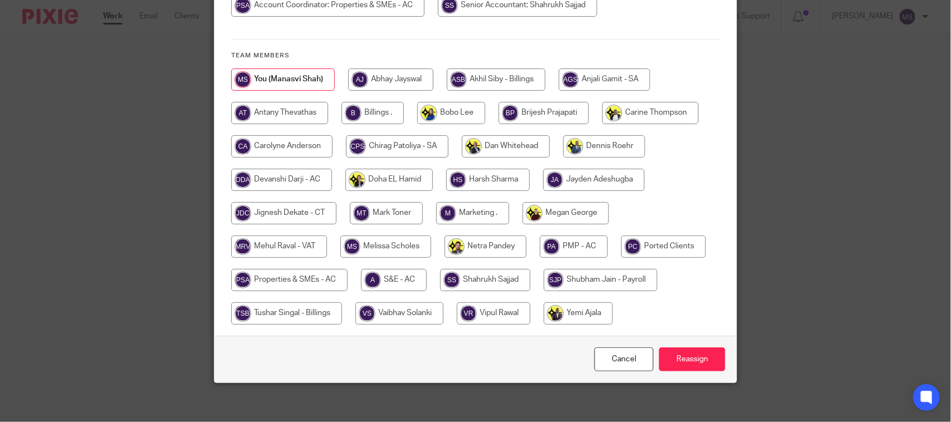
scroll to position [209, 0]
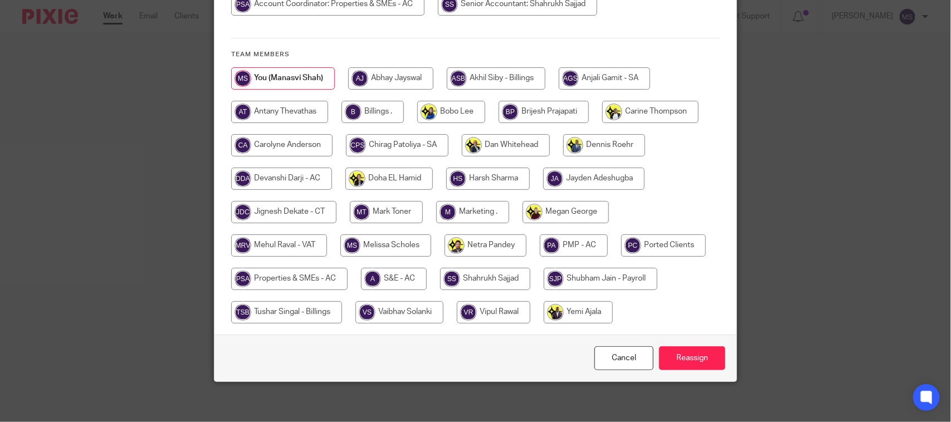
click at [297, 204] on input "radio" at bounding box center [283, 212] width 105 height 22
radio input "true"
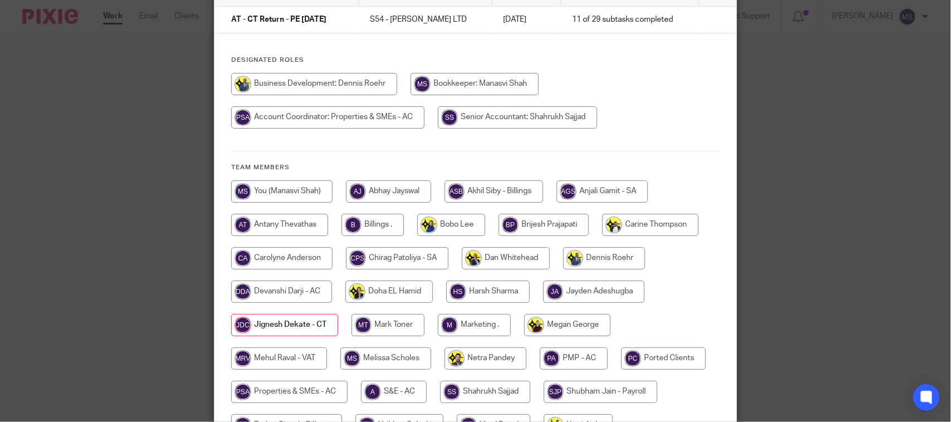
scroll to position [213, 0]
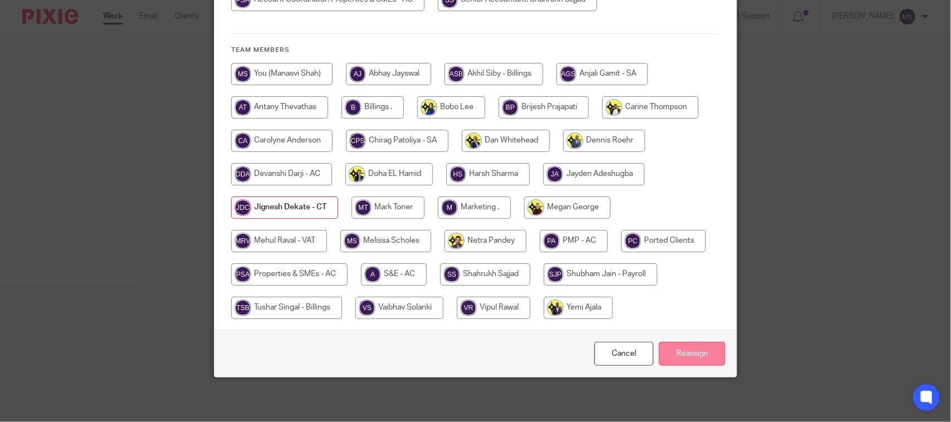
click at [675, 351] on input "Reassign" at bounding box center [692, 354] width 66 height 24
